Goal: Task Accomplishment & Management: Complete application form

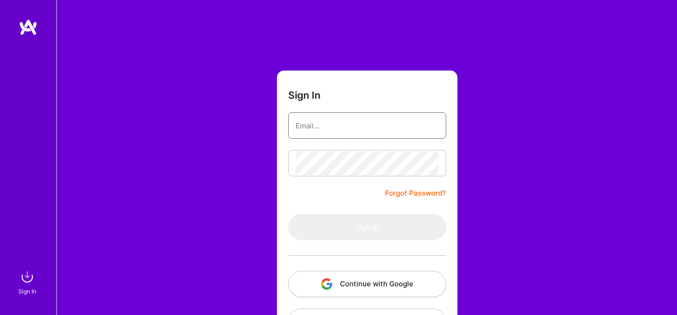
type input "usman.nufast@gmail.com"
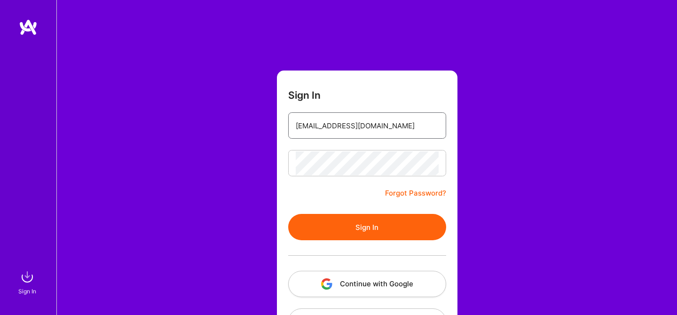
click at [357, 134] on input "usman.nufast@gmail.com" at bounding box center [367, 126] width 143 height 24
click at [370, 225] on button "Sign In" at bounding box center [367, 227] width 158 height 26
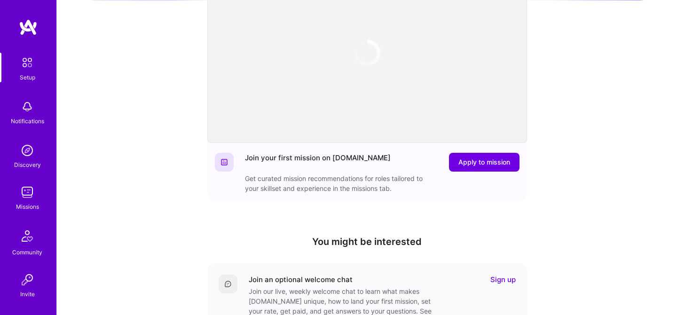
scroll to position [117, 0]
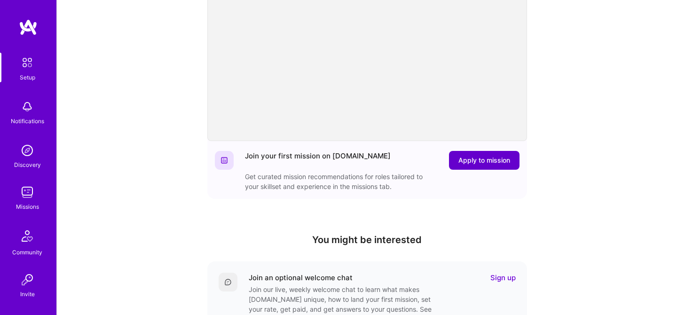
click at [484, 164] on span "Apply to mission" at bounding box center [484, 160] width 52 height 9
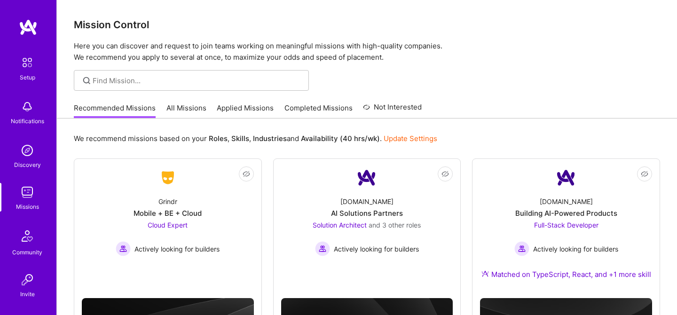
click at [254, 110] on link "Applied Missions" at bounding box center [245, 111] width 57 height 16
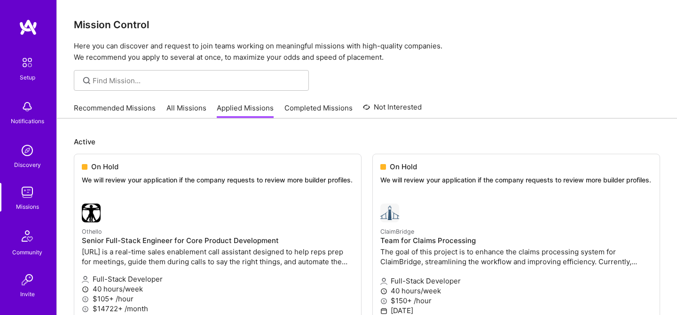
click at [178, 109] on link "All Missions" at bounding box center [186, 111] width 40 height 16
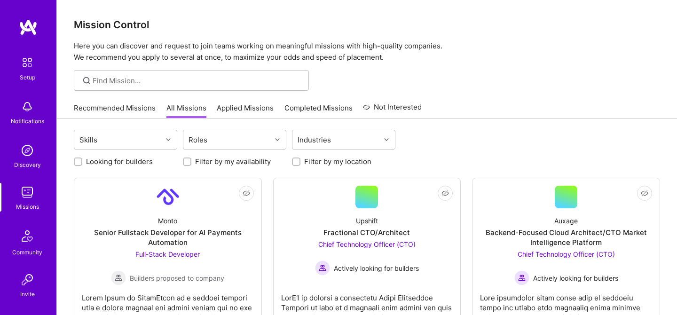
scroll to position [6, 0]
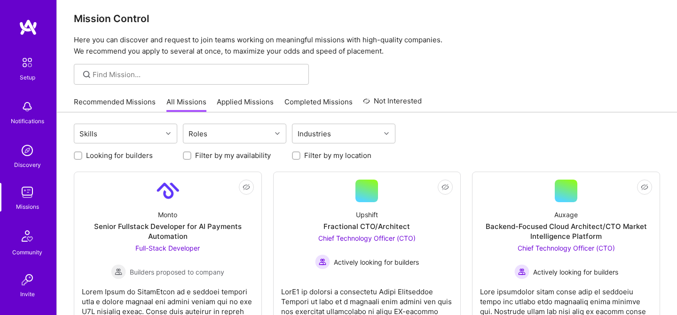
click at [146, 152] on label "Looking for builders" at bounding box center [119, 155] width 67 height 10
click at [82, 153] on input "Looking for builders" at bounding box center [79, 156] width 7 height 7
checkbox input "true"
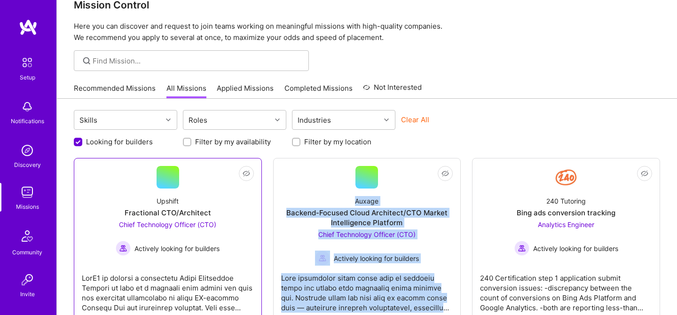
scroll to position [0, 0]
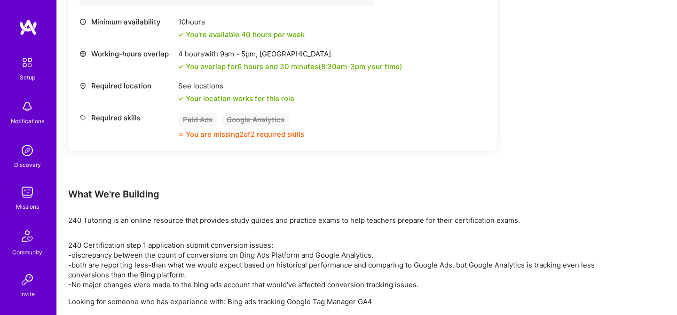
scroll to position [431, 0]
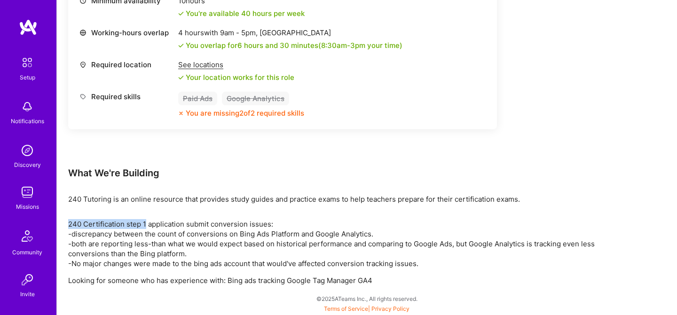
drag, startPoint x: 147, startPoint y: 224, endPoint x: 66, endPoint y: 222, distance: 80.9
click at [66, 222] on div "Earn tokens for inviting a new [PERSON_NAME] to this mission Do you know the pe…" at bounding box center [367, 5] width 620 height 620
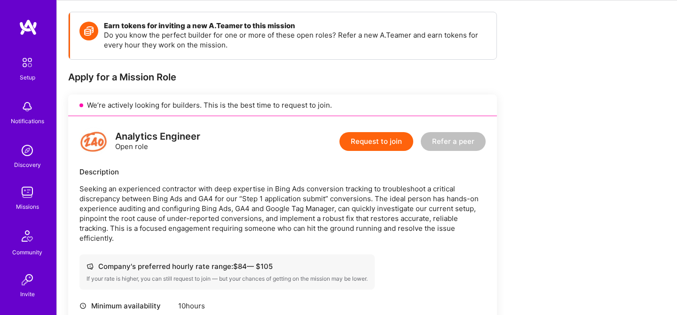
scroll to position [0, 0]
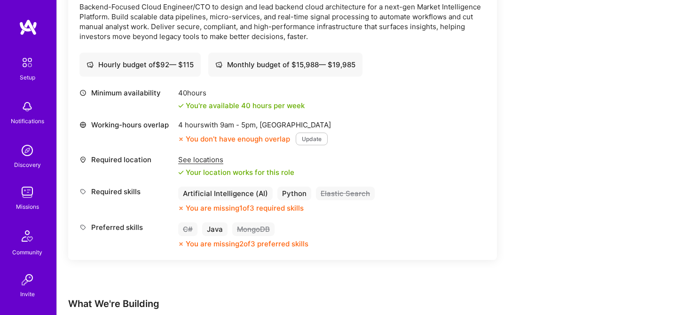
scroll to position [324, 0]
